Goal: Task Accomplishment & Management: Manage account settings

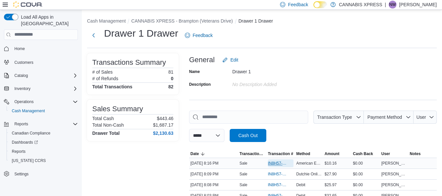
click at [277, 165] on span "IN8H57-774409" at bounding box center [277, 163] width 19 height 5
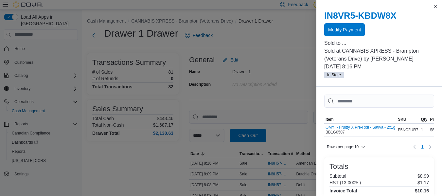
click at [349, 32] on span "Modify Payment" at bounding box center [344, 30] width 33 height 7
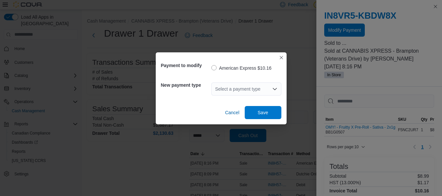
click at [235, 97] on div "Select a payment type" at bounding box center [246, 89] width 70 height 21
click at [236, 90] on div "Select a payment type" at bounding box center [246, 88] width 70 height 13
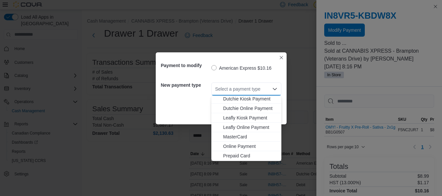
scroll to position [51, 0]
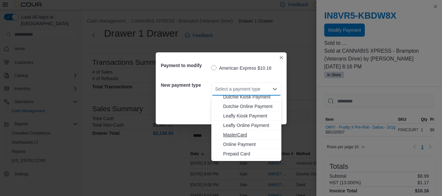
click at [247, 135] on span "MasterCard" at bounding box center [250, 135] width 54 height 7
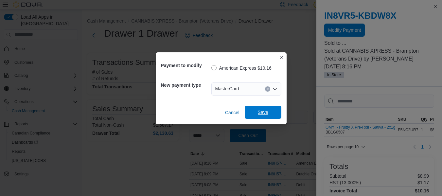
click at [266, 110] on span "Save" at bounding box center [263, 112] width 10 height 7
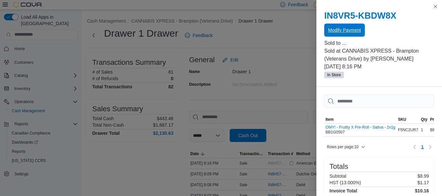
scroll to position [0, 0]
